Goal: Information Seeking & Learning: Learn about a topic

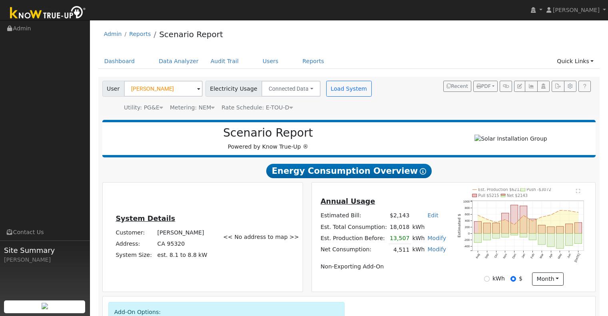
scroll to position [641, 0]
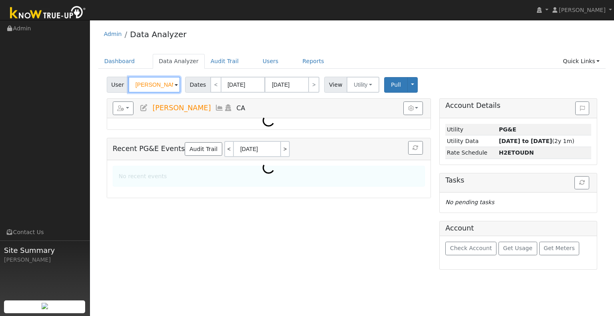
click at [169, 87] on input "[PERSON_NAME]" at bounding box center [154, 85] width 52 height 16
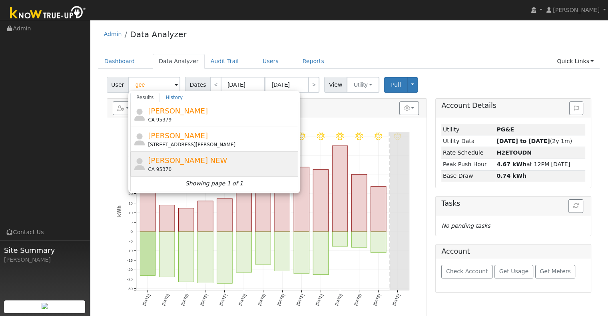
click at [189, 158] on span "[PERSON_NAME] NEW" at bounding box center [187, 160] width 79 height 8
type input "[PERSON_NAME] NEW"
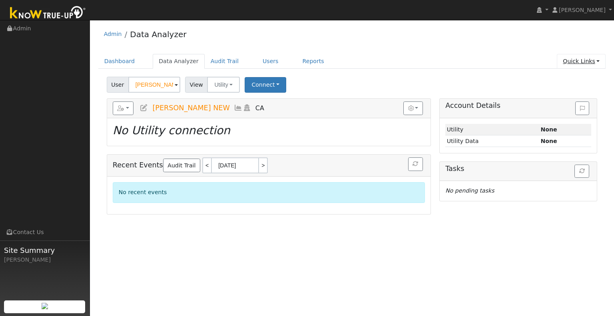
click at [598, 64] on link "Quick Links" at bounding box center [580, 61] width 49 height 15
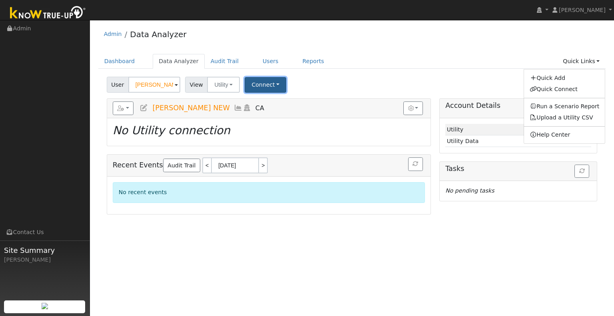
click at [256, 87] on button "Connect" at bounding box center [265, 85] width 42 height 16
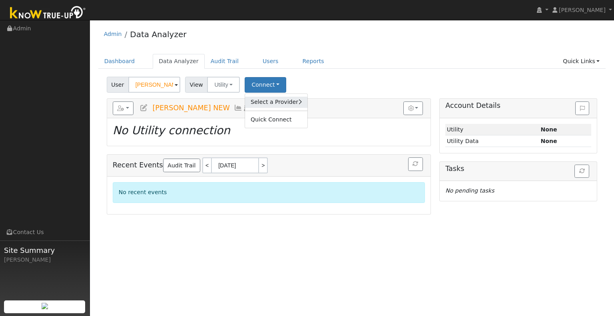
click at [268, 103] on link "Select a Provider" at bounding box center [276, 102] width 62 height 11
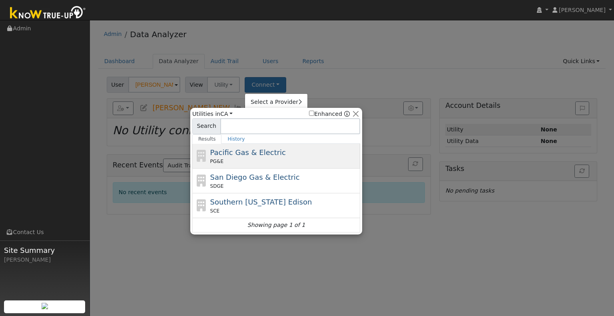
click at [264, 159] on div "PG&E" at bounding box center [284, 161] width 148 height 7
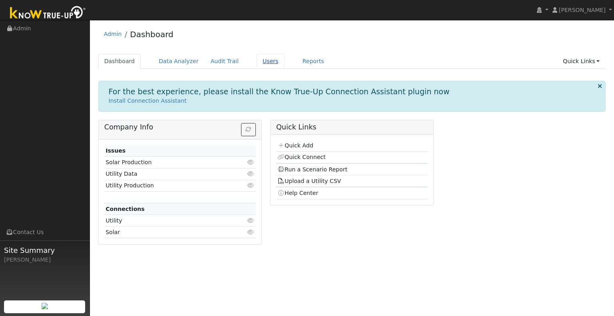
click at [264, 60] on link "Users" at bounding box center [270, 61] width 28 height 15
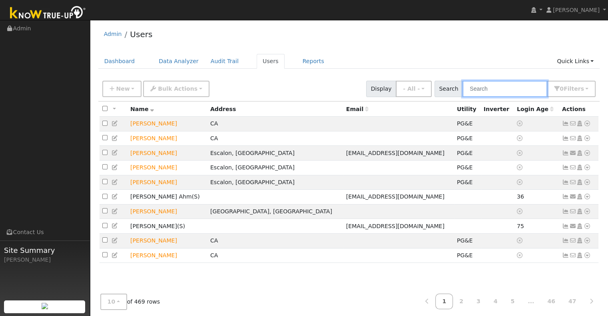
click at [495, 91] on input "text" at bounding box center [504, 89] width 85 height 16
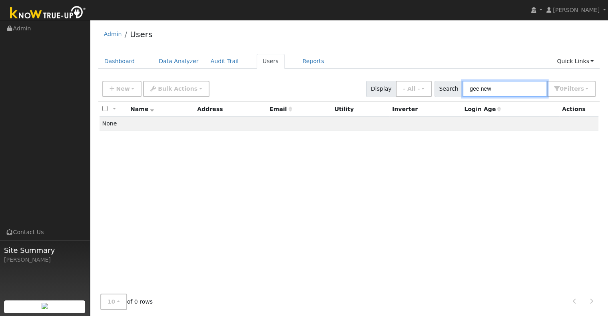
click at [505, 84] on input "gee new" at bounding box center [504, 89] width 85 height 16
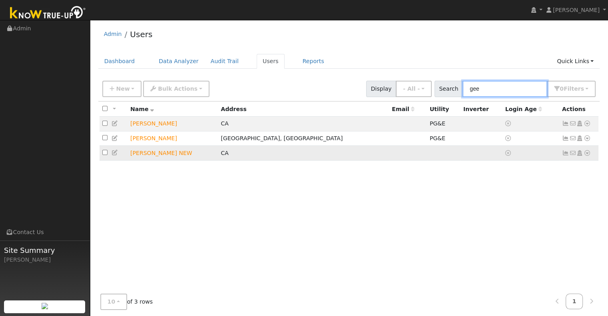
type input "gee"
click at [586, 153] on icon at bounding box center [586, 153] width 7 height 6
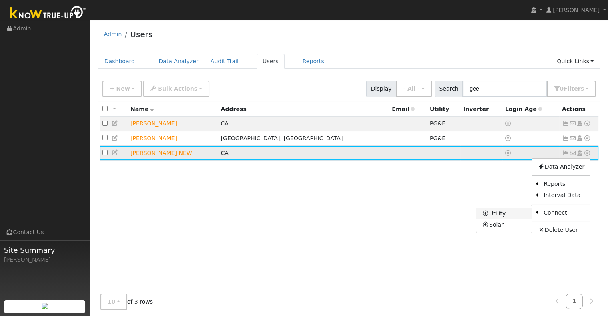
click at [516, 215] on link "Utility" at bounding box center [504, 213] width 56 height 11
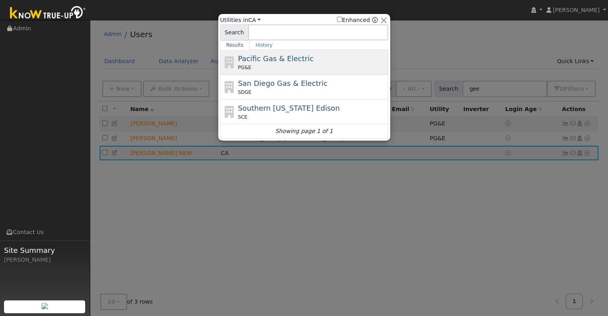
click at [278, 55] on span "Pacific Gas & Electric" at bounding box center [275, 58] width 75 height 8
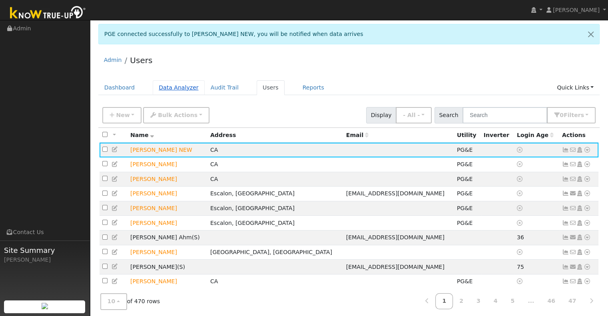
click at [183, 83] on link "Data Analyzer" at bounding box center [179, 87] width 52 height 15
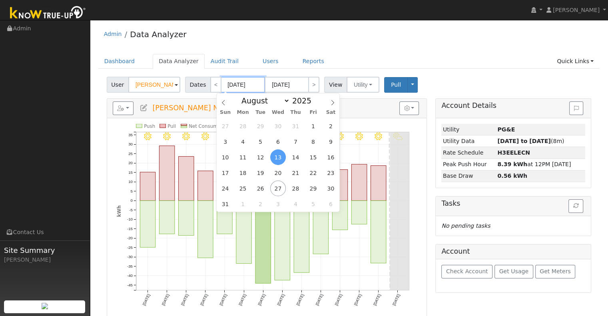
click at [232, 84] on input "[DATE]" at bounding box center [243, 85] width 44 height 16
click at [312, 126] on span "1" at bounding box center [313, 126] width 16 height 16
type input "[DATE]"
type input "08/31/2025"
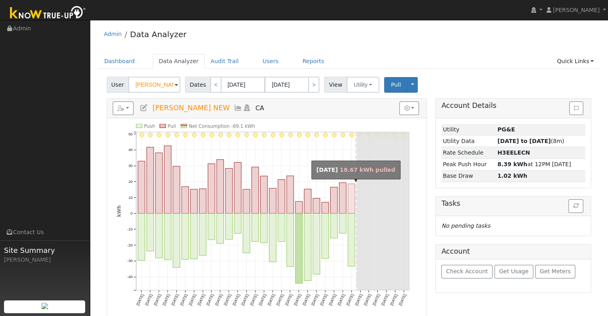
click at [353, 195] on rect "onclick=""" at bounding box center [351, 199] width 7 height 30
type input "08/25/2025"
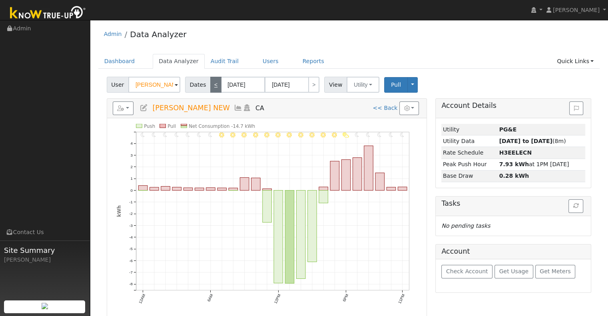
click at [212, 83] on link "<" at bounding box center [215, 85] width 11 height 16
type input "08/24/2025"
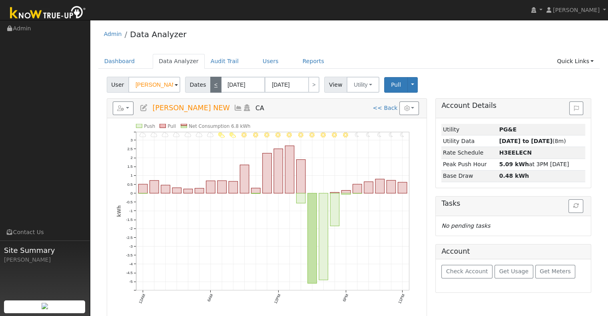
click at [212, 83] on link "<" at bounding box center [215, 85] width 11 height 16
type input "08/23/2025"
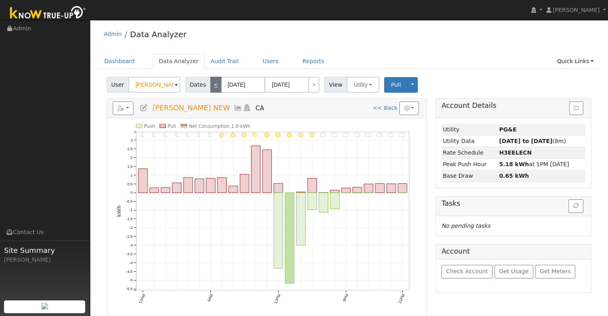
click at [212, 83] on link "<" at bounding box center [215, 85] width 11 height 16
type input "08/22/2025"
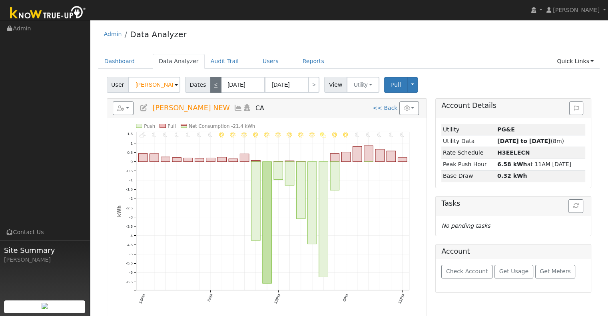
click at [212, 83] on link "<" at bounding box center [215, 85] width 11 height 16
type input "08/21/2025"
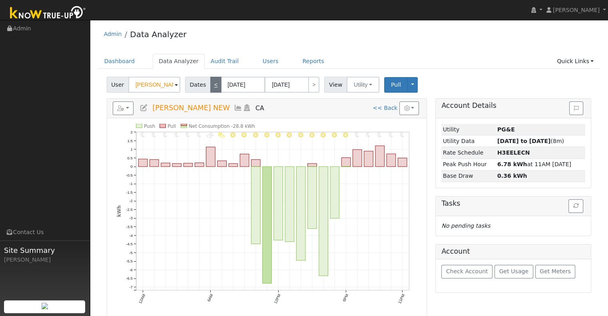
click at [212, 83] on link "<" at bounding box center [215, 85] width 11 height 16
type input "08/20/2025"
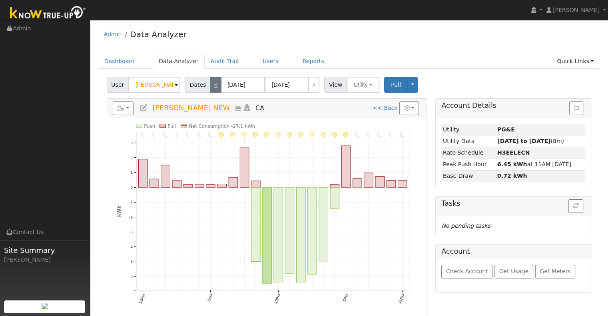
click at [212, 83] on link "<" at bounding box center [215, 85] width 11 height 16
type input "08/19/2025"
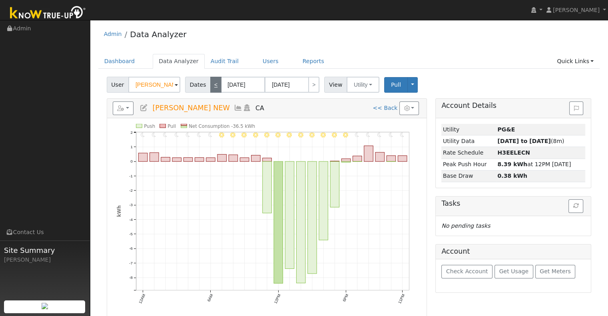
click at [212, 83] on link "<" at bounding box center [215, 85] width 11 height 16
type input "08/18/2025"
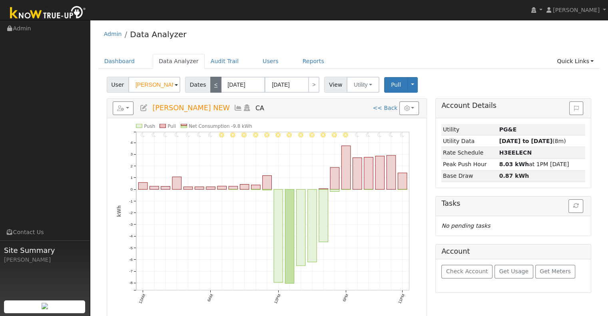
click at [212, 83] on link "<" at bounding box center [215, 85] width 11 height 16
type input "08/17/2025"
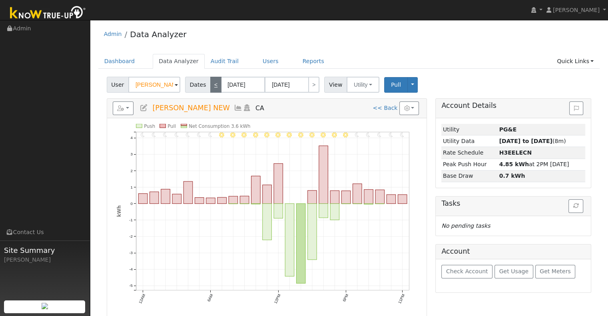
click at [212, 83] on link "<" at bounding box center [215, 85] width 11 height 16
type input "08/16/2025"
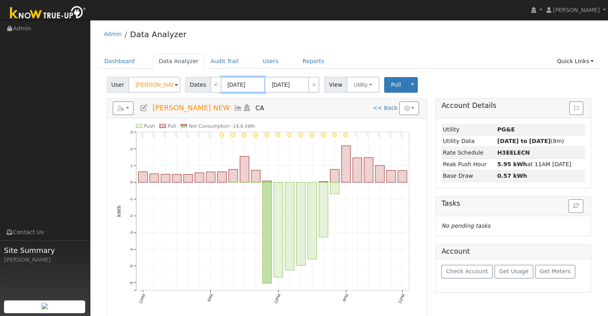
click at [237, 87] on input "08/16/2025" at bounding box center [243, 85] width 44 height 16
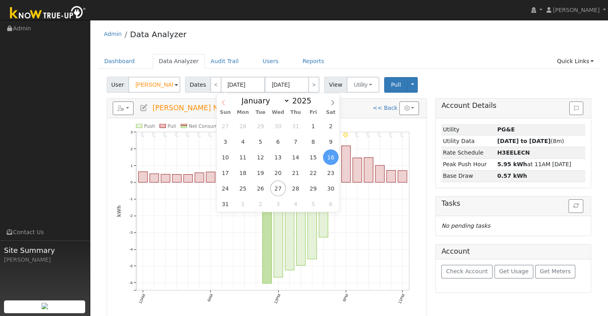
click at [223, 103] on icon at bounding box center [223, 103] width 6 height 6
select select "6"
click at [299, 126] on span "3" at bounding box center [296, 126] width 16 height 16
type input "07/03/2025"
type input "07/16/2025"
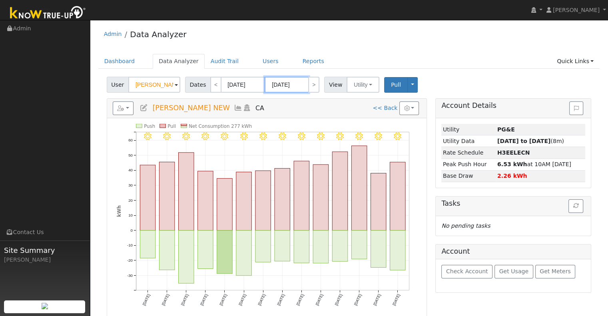
click at [291, 86] on input "07/16/2025" at bounding box center [286, 85] width 44 height 16
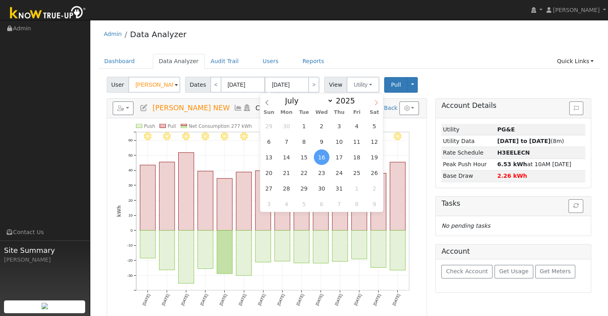
click at [373, 103] on icon at bounding box center [376, 103] width 6 height 6
select select "7"
click at [375, 127] on span "2" at bounding box center [374, 126] width 16 height 16
type input "08/02/2025"
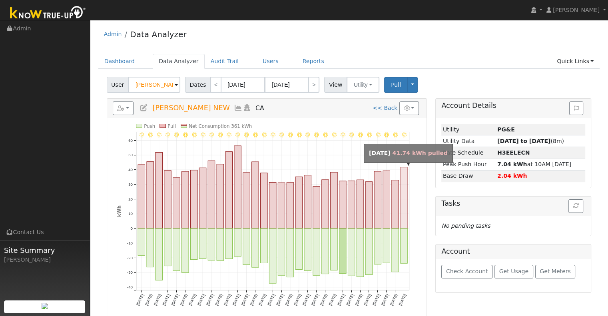
click at [405, 175] on rect "onclick=""" at bounding box center [403, 197] width 7 height 61
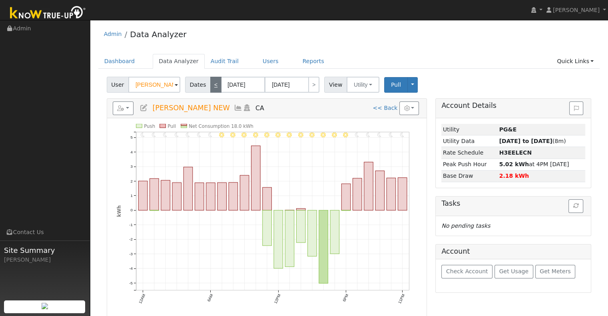
click at [211, 89] on link "<" at bounding box center [215, 85] width 11 height 16
type input "08/01/2025"
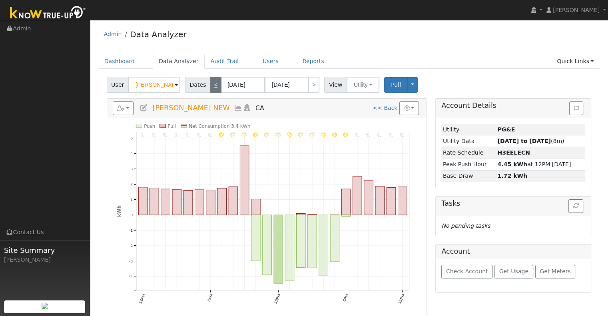
click at [210, 83] on link "<" at bounding box center [215, 85] width 11 height 16
type input "07/31/2025"
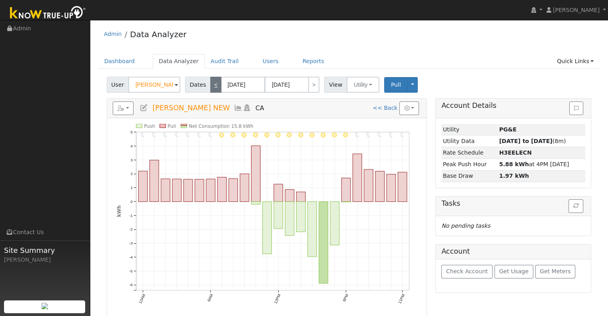
click at [210, 81] on link "<" at bounding box center [215, 85] width 11 height 16
type input "07/30/2025"
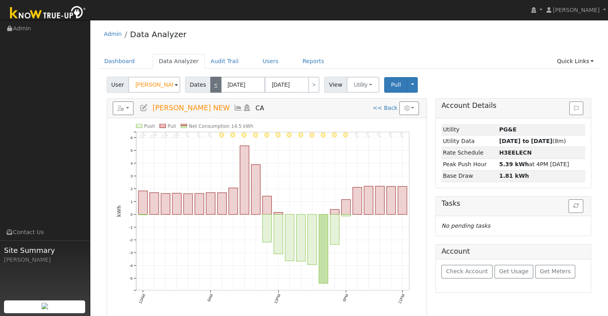
click at [210, 81] on link "<" at bounding box center [215, 85] width 11 height 16
type input "07/29/2025"
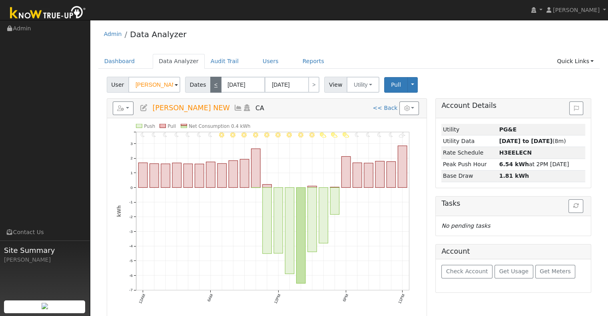
click at [210, 81] on link "<" at bounding box center [215, 85] width 11 height 16
type input "07/28/2025"
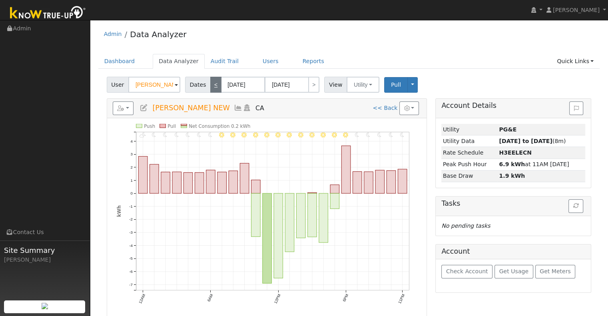
click at [210, 81] on link "<" at bounding box center [215, 85] width 11 height 16
type input "07/27/2025"
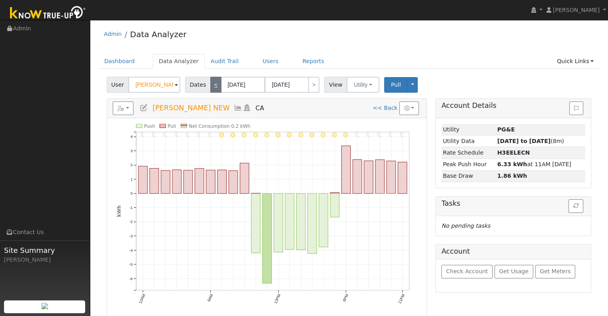
click at [210, 81] on link "<" at bounding box center [215, 85] width 11 height 16
type input "07/26/2025"
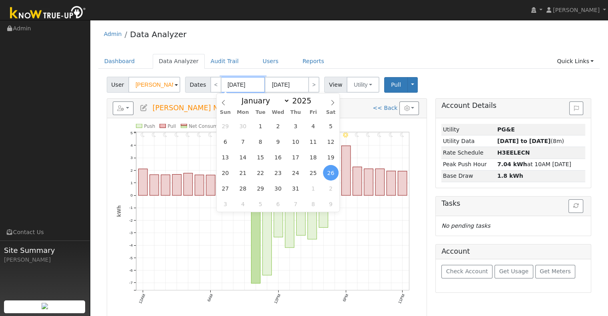
click at [227, 85] on input "07/26/2025" at bounding box center [243, 85] width 44 height 16
click at [260, 126] on span "1" at bounding box center [260, 126] width 16 height 16
type input "[DATE]"
type input "07/31/2025"
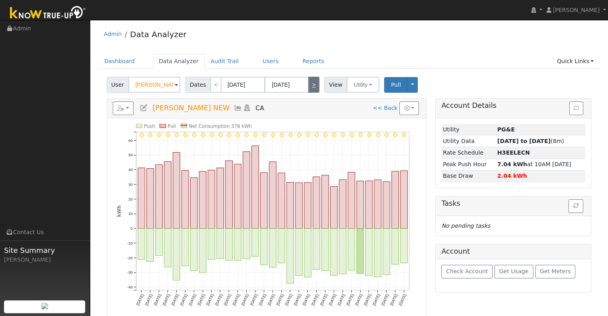
click at [308, 83] on link ">" at bounding box center [313, 85] width 11 height 16
type input "08/01/2025"
type input "08/31/2025"
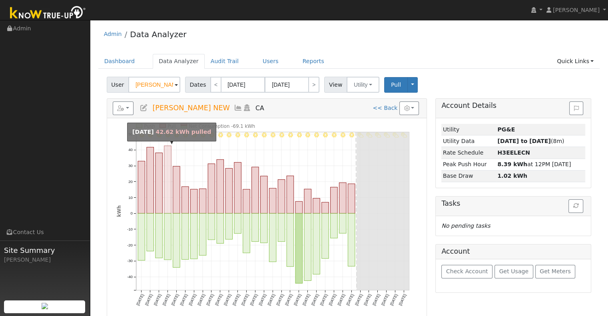
click at [167, 187] on rect "onclick=""" at bounding box center [167, 180] width 7 height 68
type input "08/04/2025"
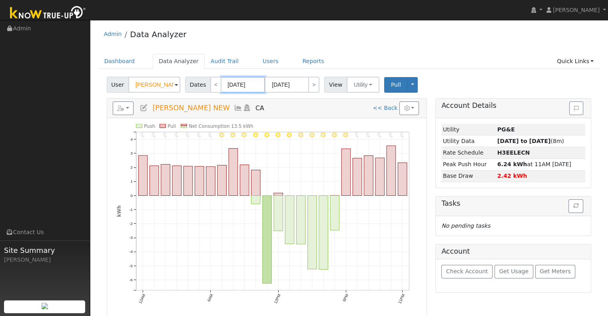
click at [229, 87] on input "08/04/2025" at bounding box center [243, 85] width 44 height 16
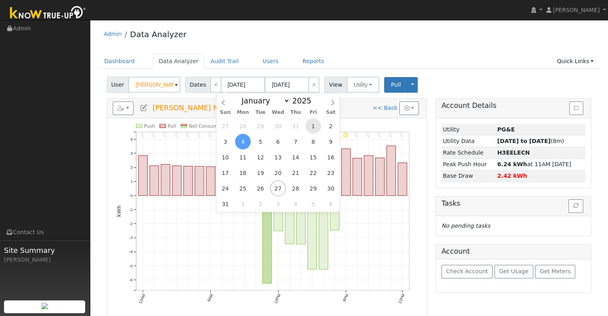
click at [310, 123] on span "1" at bounding box center [313, 126] width 16 height 16
type input "08/01/2025"
type input "08/31/2025"
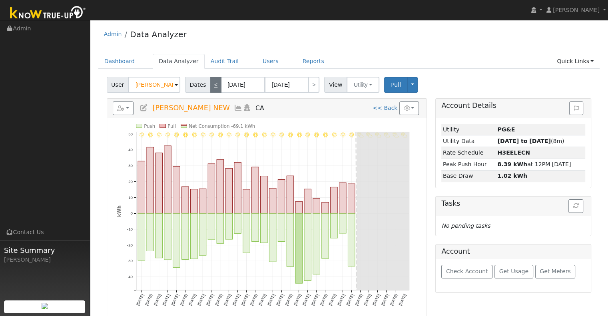
click at [214, 81] on link "<" at bounding box center [215, 85] width 11 height 16
type input "[DATE]"
type input "07/31/2025"
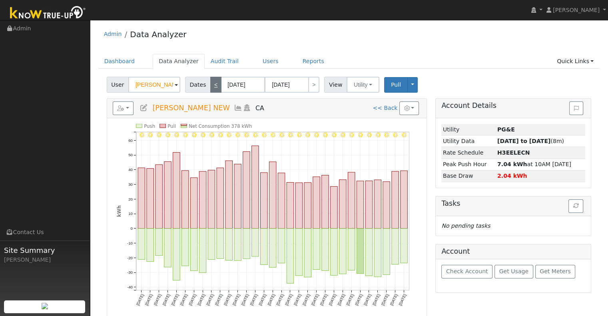
click at [214, 81] on link "<" at bounding box center [215, 85] width 11 height 16
type input "06/01/2025"
type input "06/30/2025"
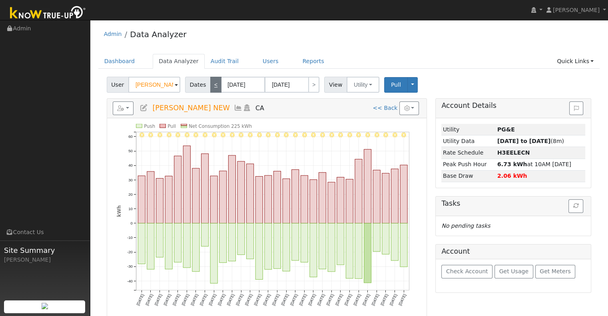
click at [214, 81] on link "<" at bounding box center [215, 85] width 11 height 16
type input "05/01/2025"
type input "05/31/2025"
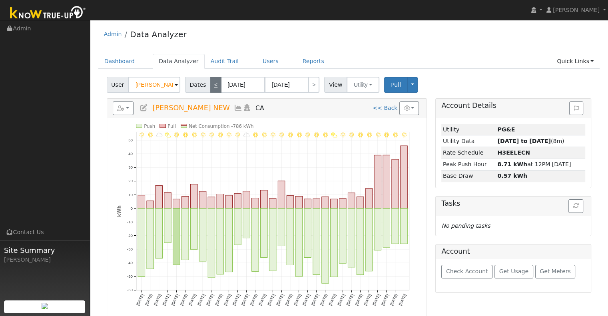
click at [214, 81] on link "<" at bounding box center [215, 85] width 11 height 16
type input "04/01/2025"
type input "04/30/2025"
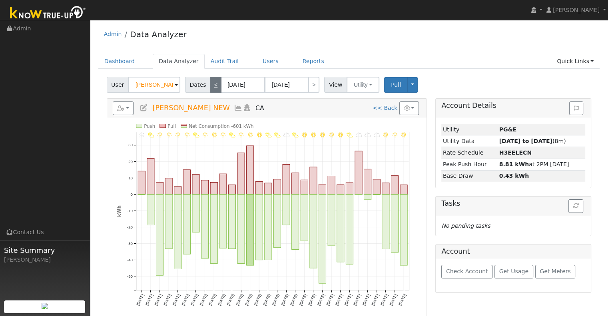
click at [214, 81] on link "<" at bounding box center [215, 85] width 11 height 16
type input "03/01/2025"
type input "03/31/2025"
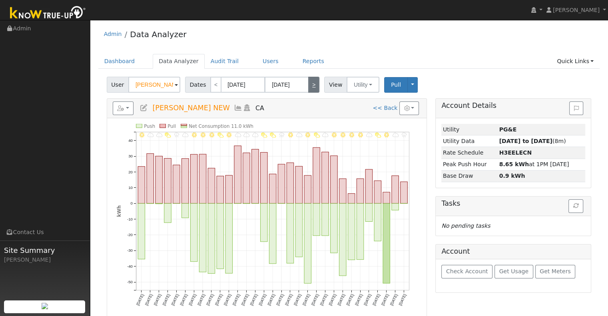
click at [308, 87] on link ">" at bounding box center [313, 85] width 11 height 16
type input "04/01/2025"
type input "04/30/2025"
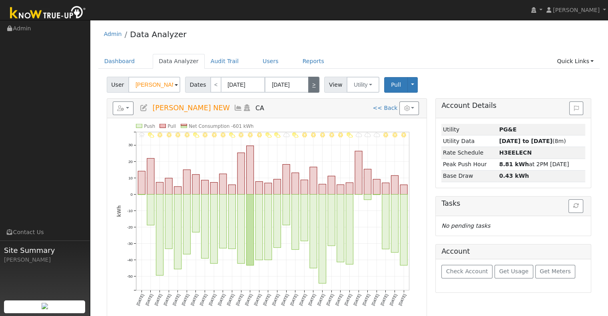
click at [308, 87] on link ">" at bounding box center [313, 85] width 11 height 16
type input "05/01/2025"
type input "05/31/2025"
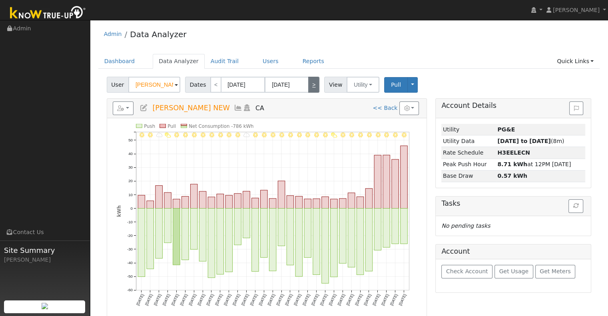
click at [308, 86] on link ">" at bounding box center [313, 85] width 11 height 16
type input "06/01/2025"
type input "06/30/2025"
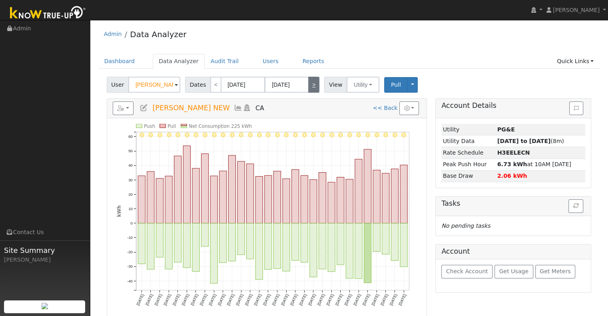
click at [312, 83] on link ">" at bounding box center [313, 85] width 11 height 16
type input "[DATE]"
type input "07/31/2025"
